Goal: Book appointment/travel/reservation

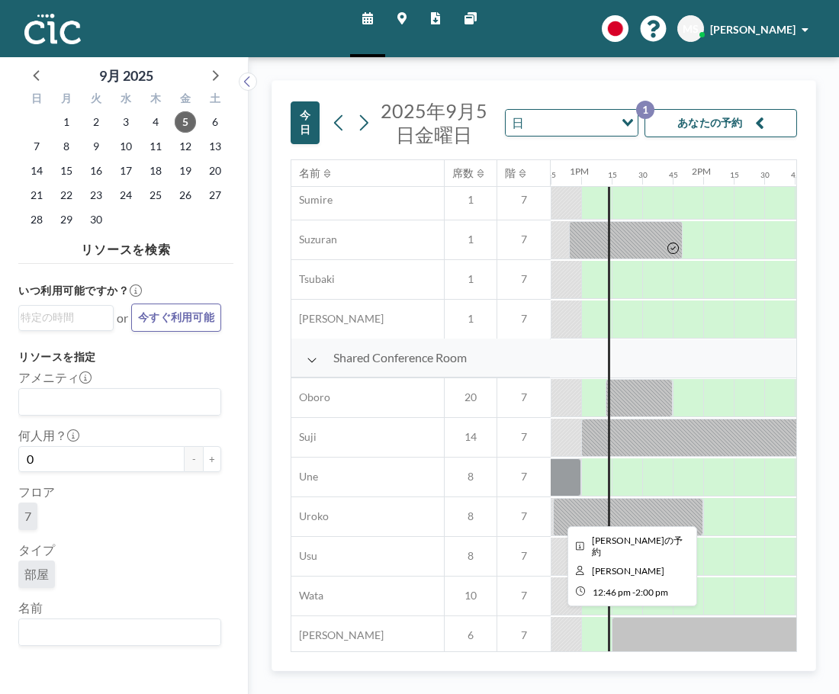
scroll to position [968, 1557]
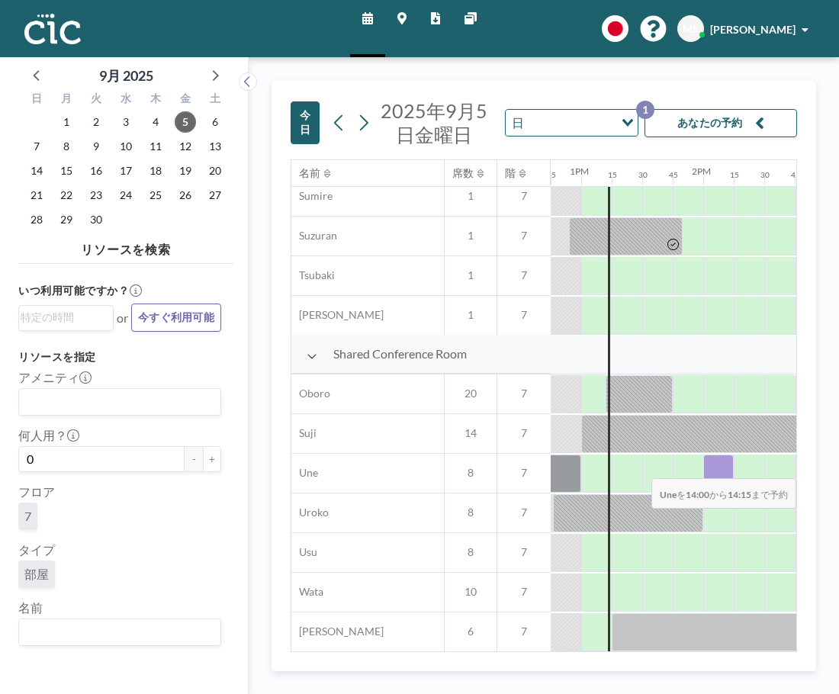
click at [708, 467] on div at bounding box center [718, 474] width 31 height 38
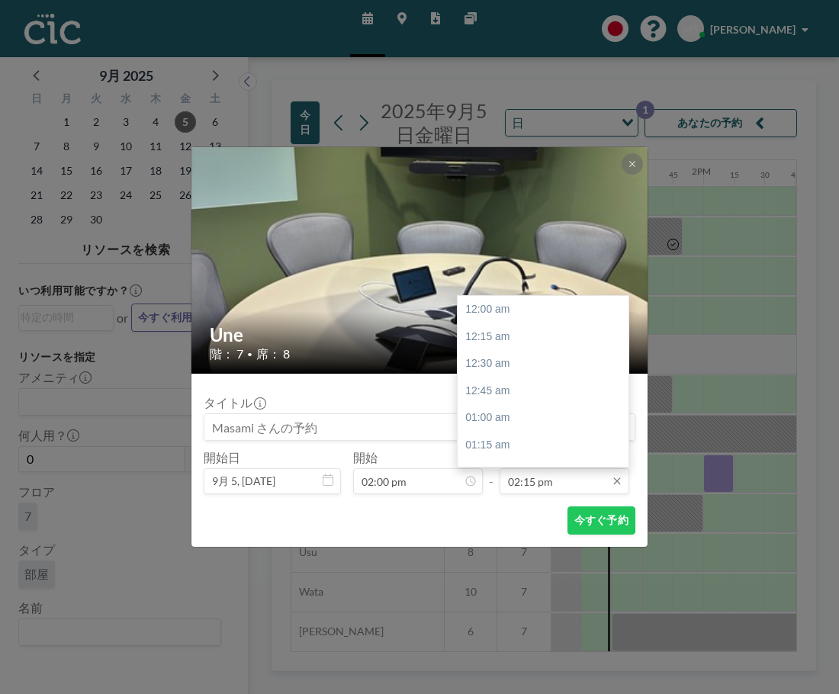
scroll to position [1548, 0]
drag, startPoint x: 562, startPoint y: 493, endPoint x: 575, endPoint y: 494, distance: 13.8
click at [565, 493] on input "02:15 pm" at bounding box center [565, 481] width 130 height 26
click at [600, 386] on div "03:00 pm" at bounding box center [547, 391] width 179 height 27
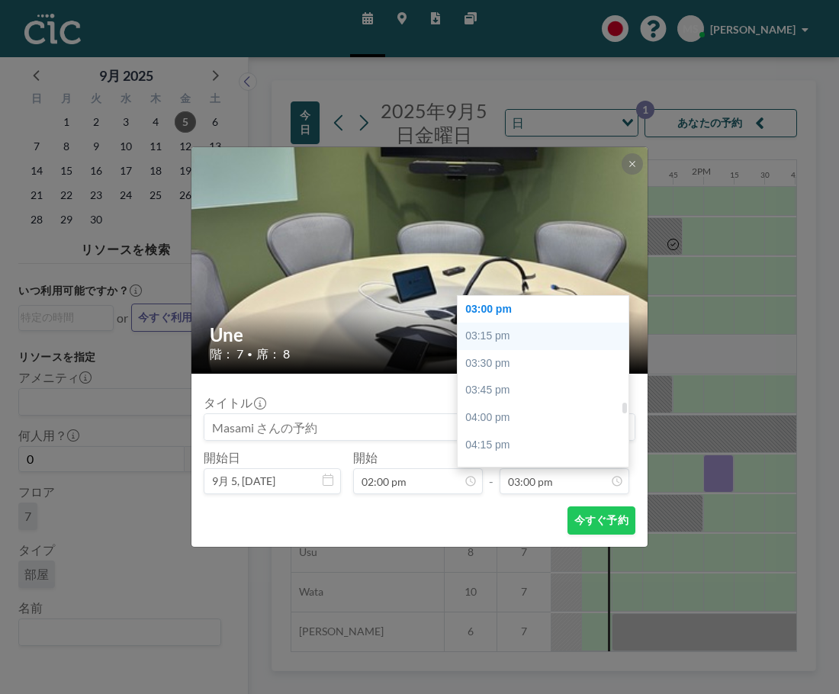
click at [566, 333] on div "03:15 pm" at bounding box center [547, 336] width 179 height 27
type input "03:15 pm"
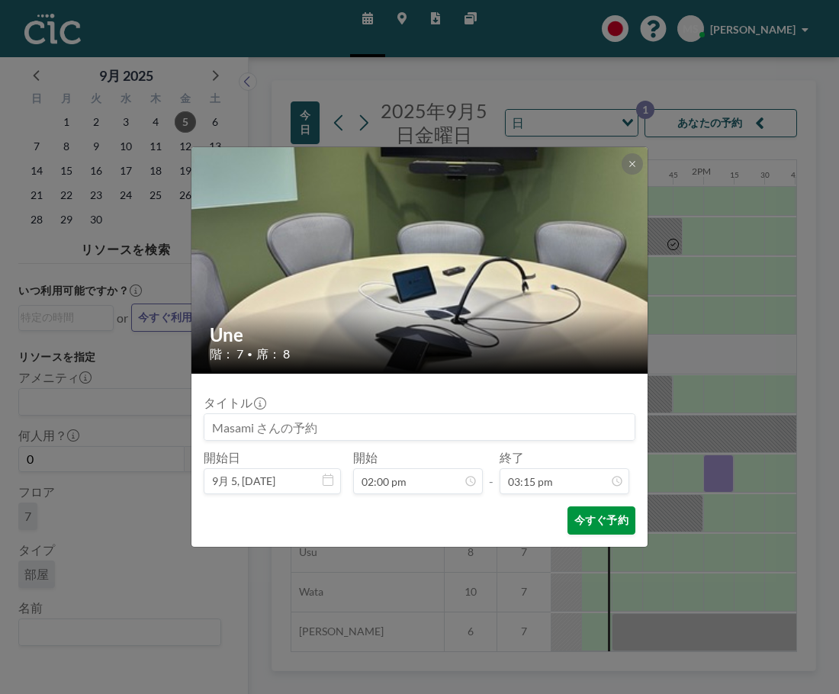
click at [594, 523] on button "今すぐ予約" at bounding box center [602, 521] width 68 height 28
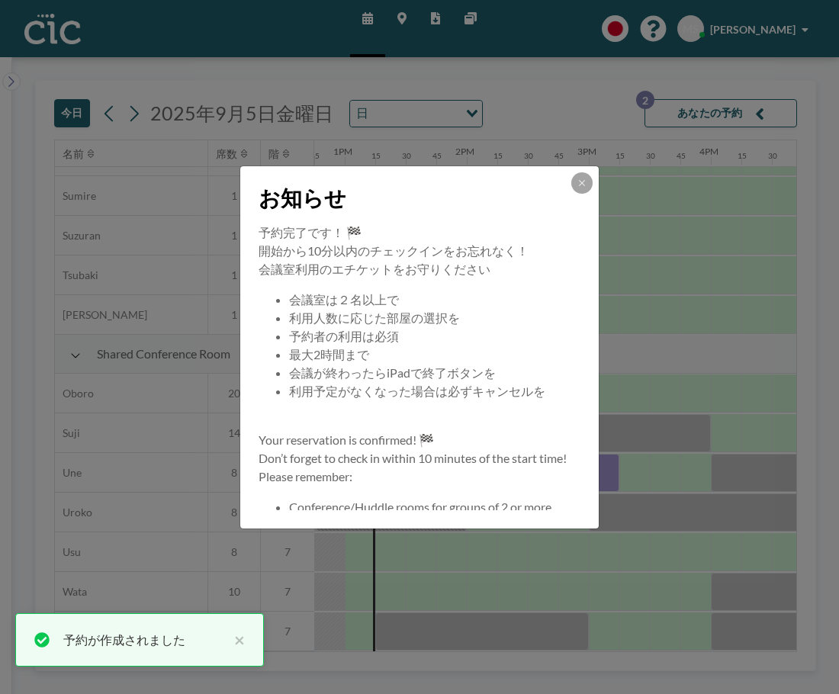
scroll to position [950, 1557]
click at [582, 192] on button at bounding box center [581, 182] width 21 height 21
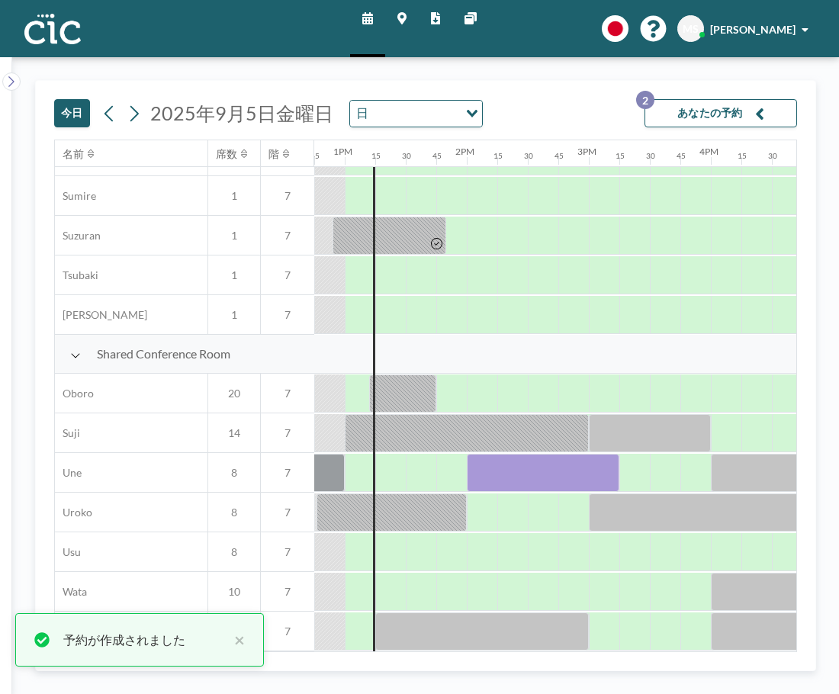
click at [690, 122] on button "あなたの予約 2" at bounding box center [721, 113] width 153 height 28
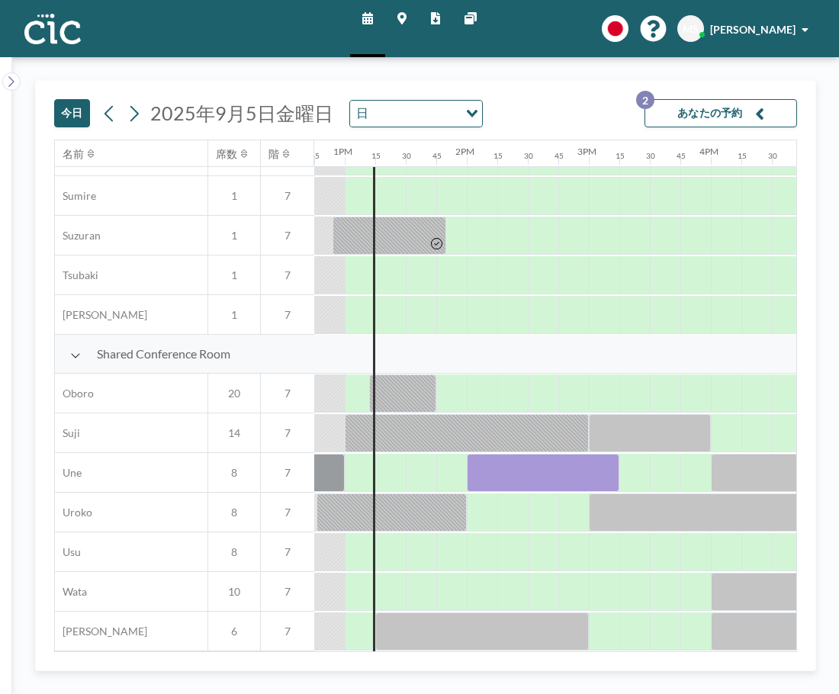
click at [729, 109] on button "あなたの予約 2" at bounding box center [721, 113] width 153 height 28
click at [775, 111] on button "あなたの予約 2" at bounding box center [721, 113] width 153 height 28
